Goal: Information Seeking & Learning: Find specific fact

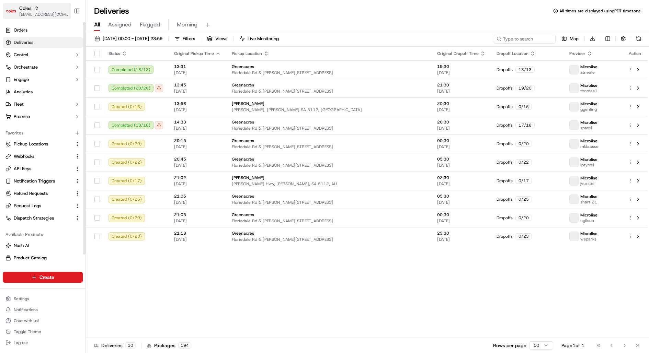
click at [40, 14] on span "[EMAIL_ADDRESS][DOMAIN_NAME]" at bounding box center [43, 14] width 49 height 5
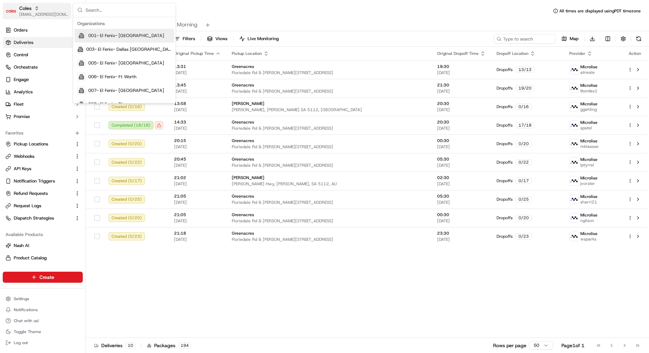
type input "m"
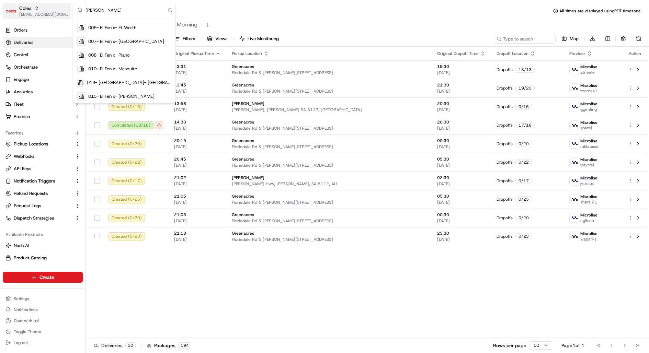
scroll to position [22, 0]
type input "homerun"
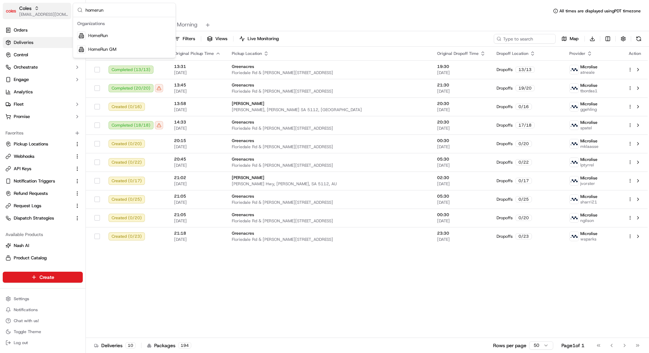
scroll to position [0, 0]
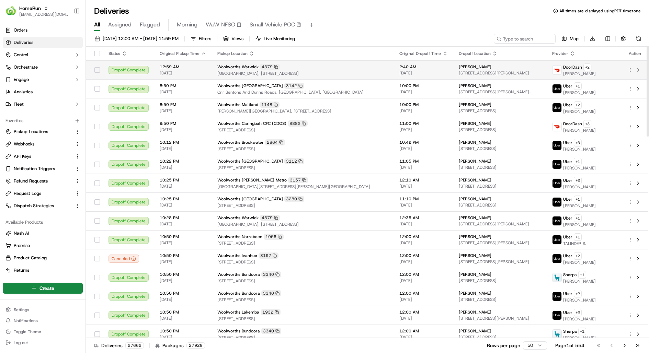
click at [315, 76] on td "Woolworths Warwick 4379 Centro Warwick, 643 Beach Road, Warwick, WA 6024, AU" at bounding box center [303, 69] width 182 height 19
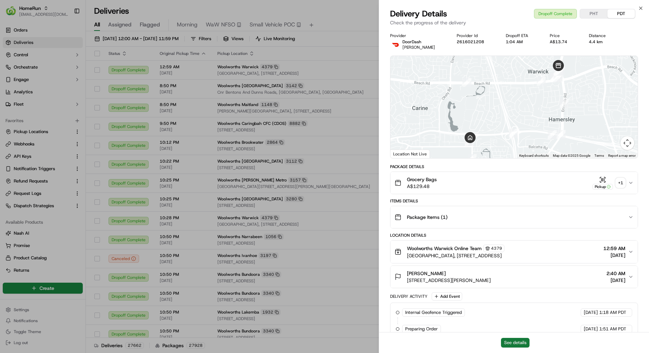
click at [506, 341] on button "See details" at bounding box center [515, 343] width 29 height 10
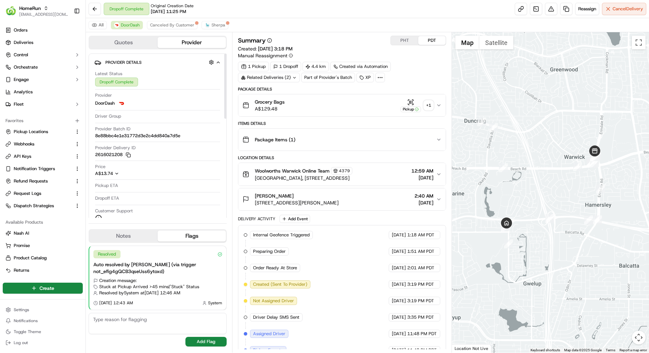
click at [306, 109] on div "Grocery Bags A$129.48 Pickup + 1" at bounding box center [340, 106] width 194 height 14
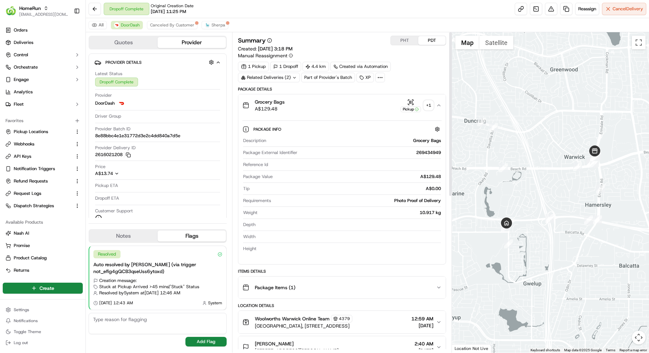
click at [411, 108] on div "Pickup" at bounding box center [411, 109] width 21 height 6
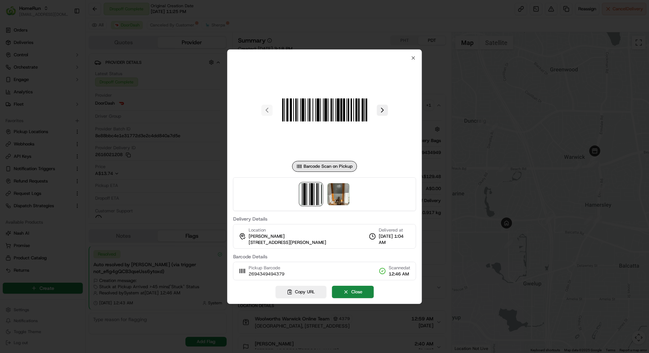
click at [273, 274] on span "2694349494379" at bounding box center [267, 274] width 36 height 6
copy span "2694349494379"
